Goal: Navigation & Orientation: Find specific page/section

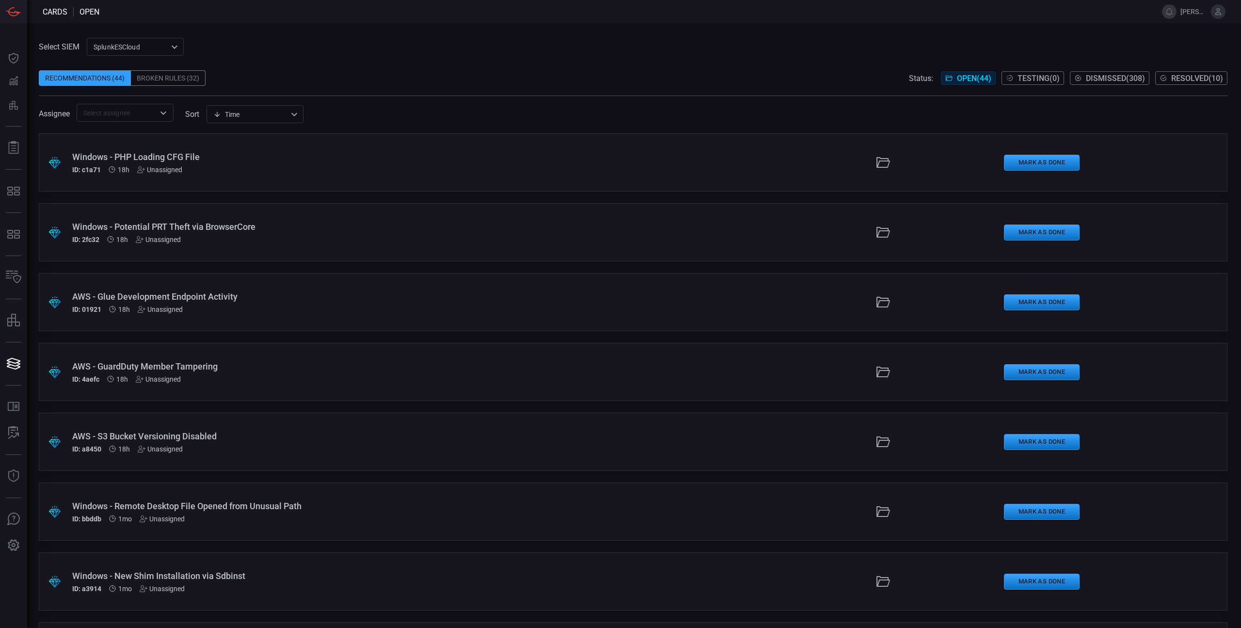
click at [1216, 16] on icon at bounding box center [1218, 11] width 9 height 9
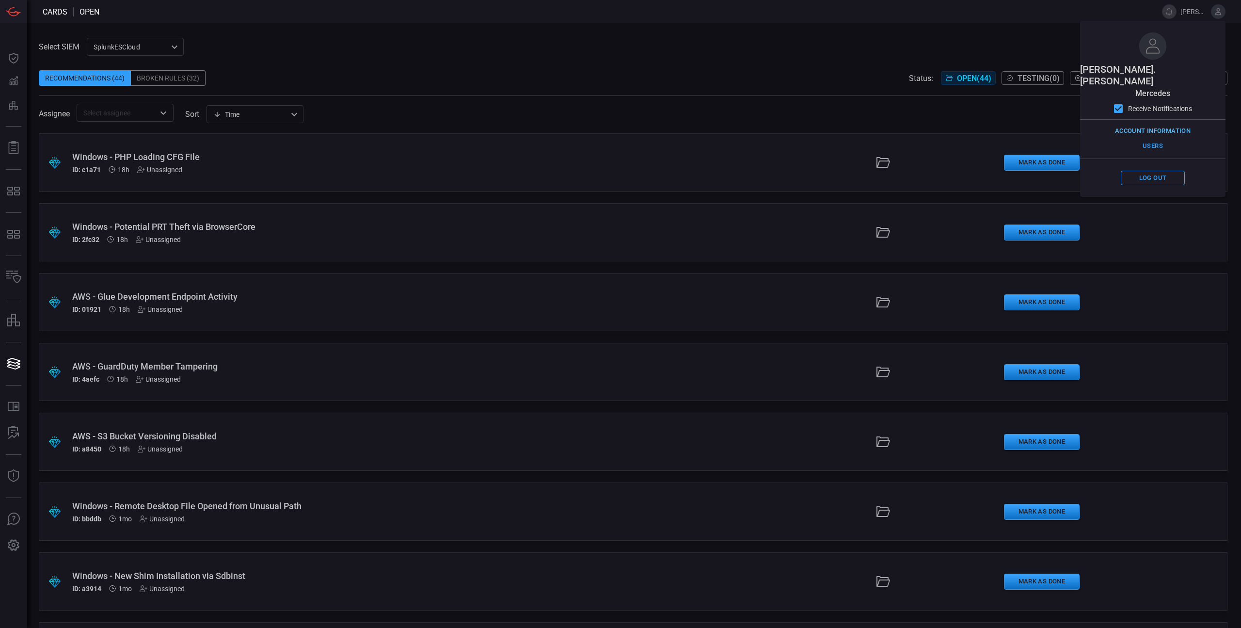
click at [1153, 124] on button "Account Information" at bounding box center [1152, 131] width 80 height 15
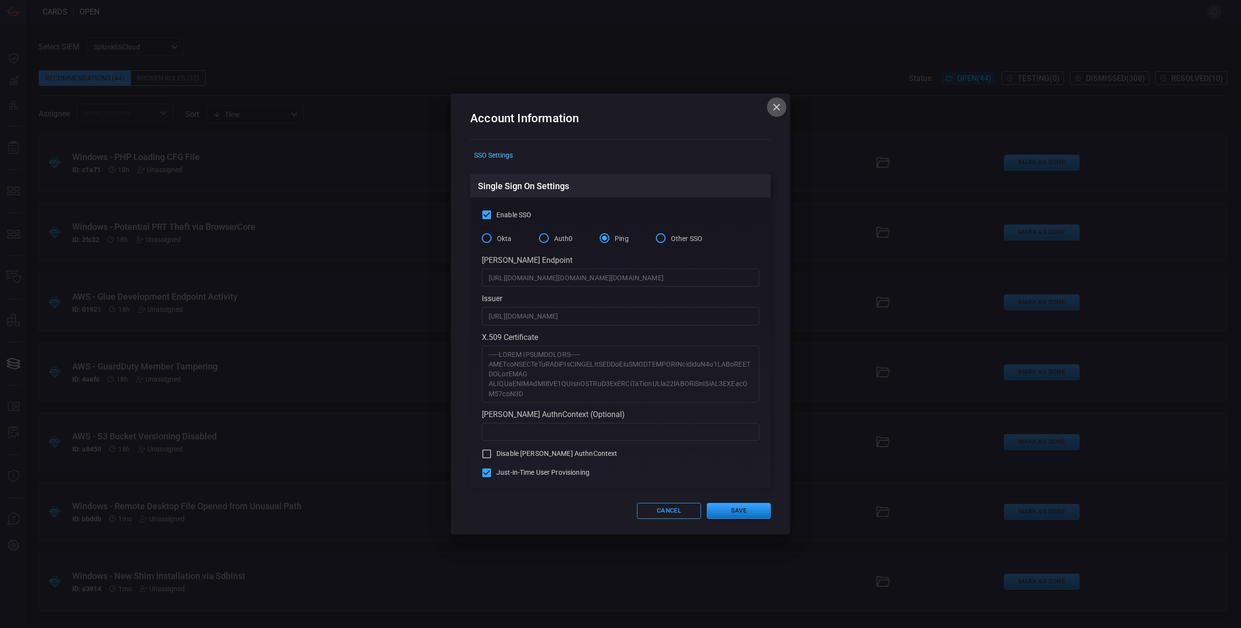
click at [771, 108] on icon "button" at bounding box center [777, 107] width 12 height 12
